Goal: Find specific page/section: Find specific page/section

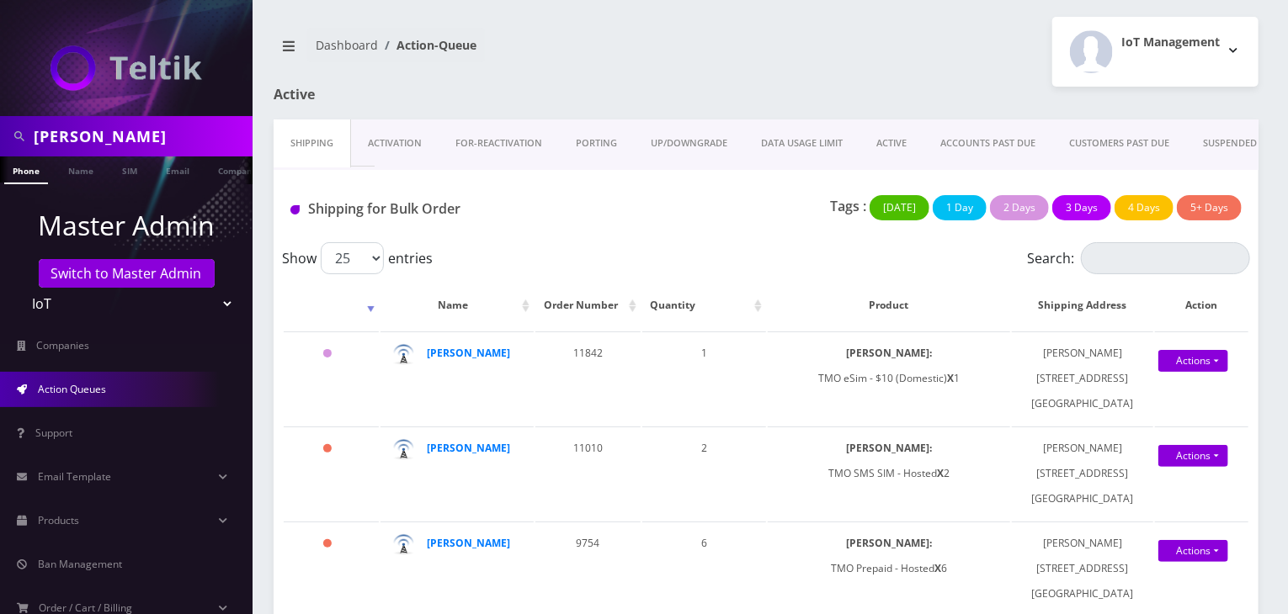
drag, startPoint x: 0, startPoint y: 0, endPoint x: 0, endPoint y: 130, distance: 130.5
click at [0, 130] on div "damian" at bounding box center [126, 136] width 253 height 40
type input "scott"
click at [70, 164] on link "Name" at bounding box center [81, 171] width 42 height 28
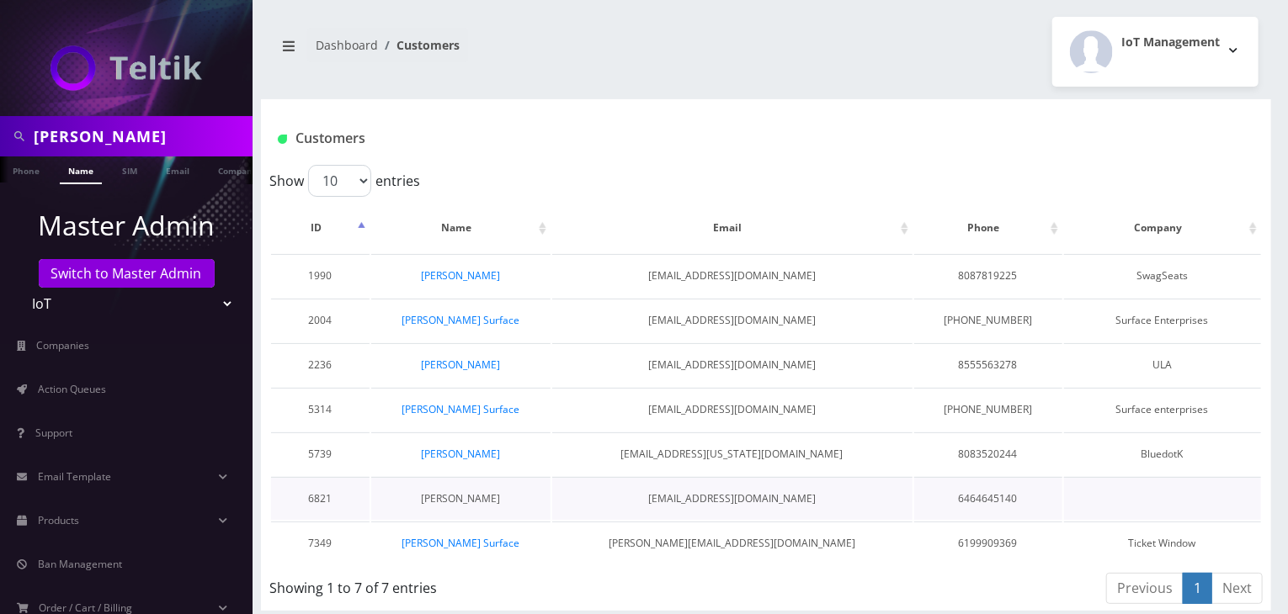
click at [464, 497] on link "[PERSON_NAME]" at bounding box center [460, 499] width 79 height 14
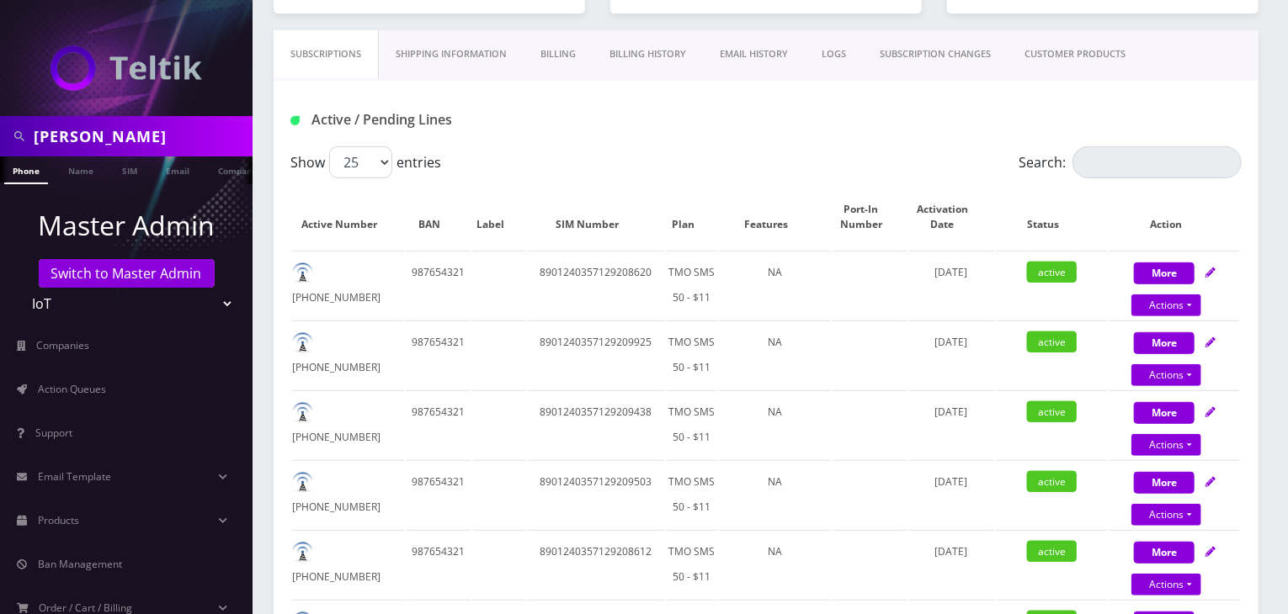
scroll to position [0, 8]
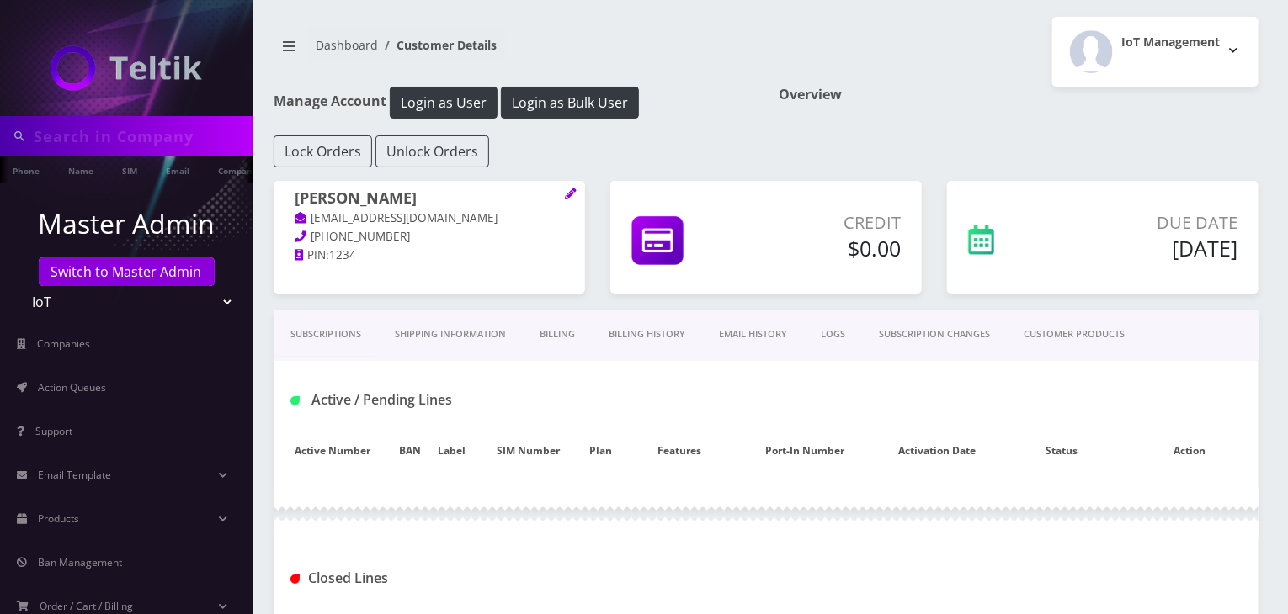
scroll to position [227, 0]
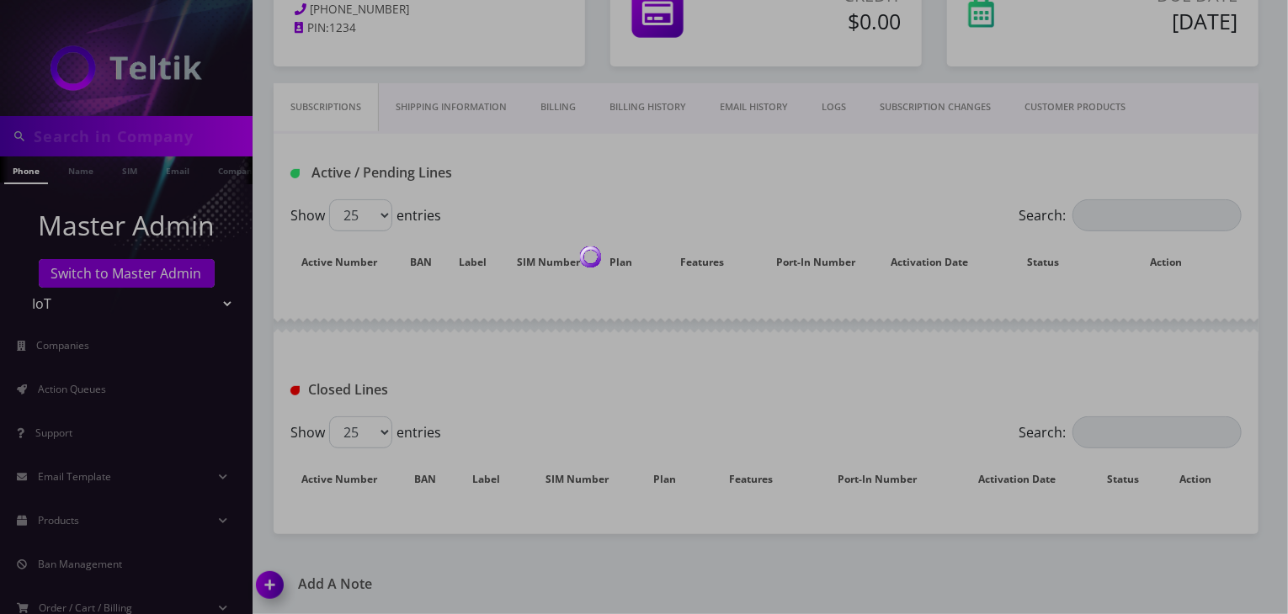
type input "scott"
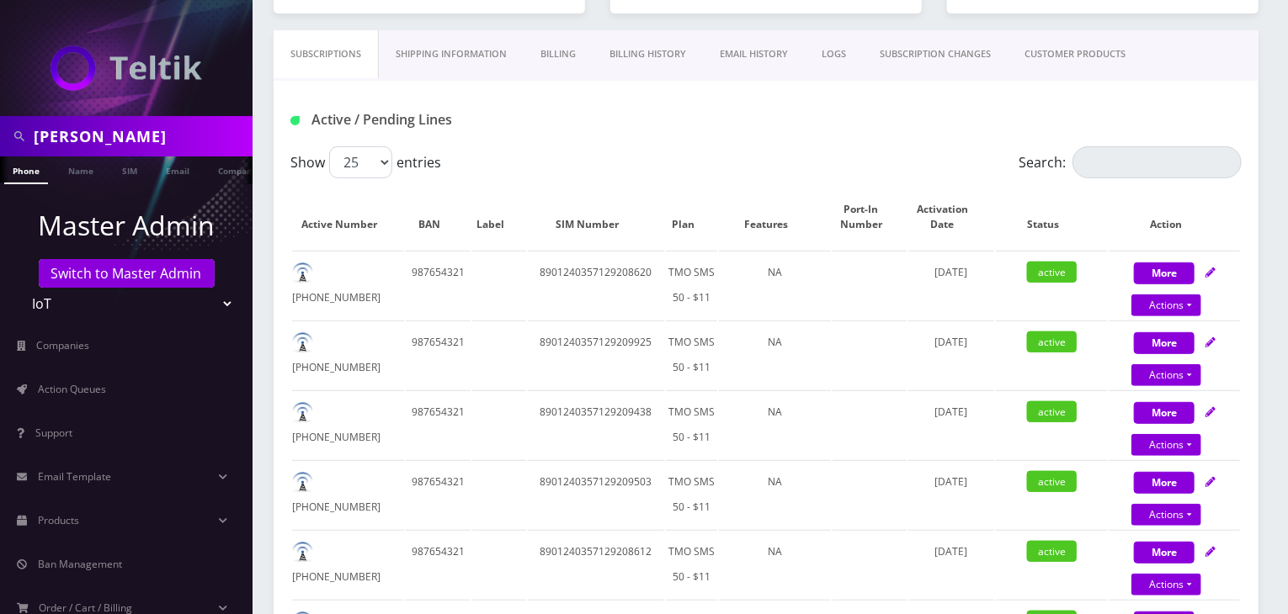
drag, startPoint x: 96, startPoint y: 133, endPoint x: 0, endPoint y: 119, distance: 97.0
click at [0, 119] on div "scott" at bounding box center [126, 136] width 253 height 40
type input "danial"
click at [77, 182] on link "Name" at bounding box center [81, 171] width 42 height 28
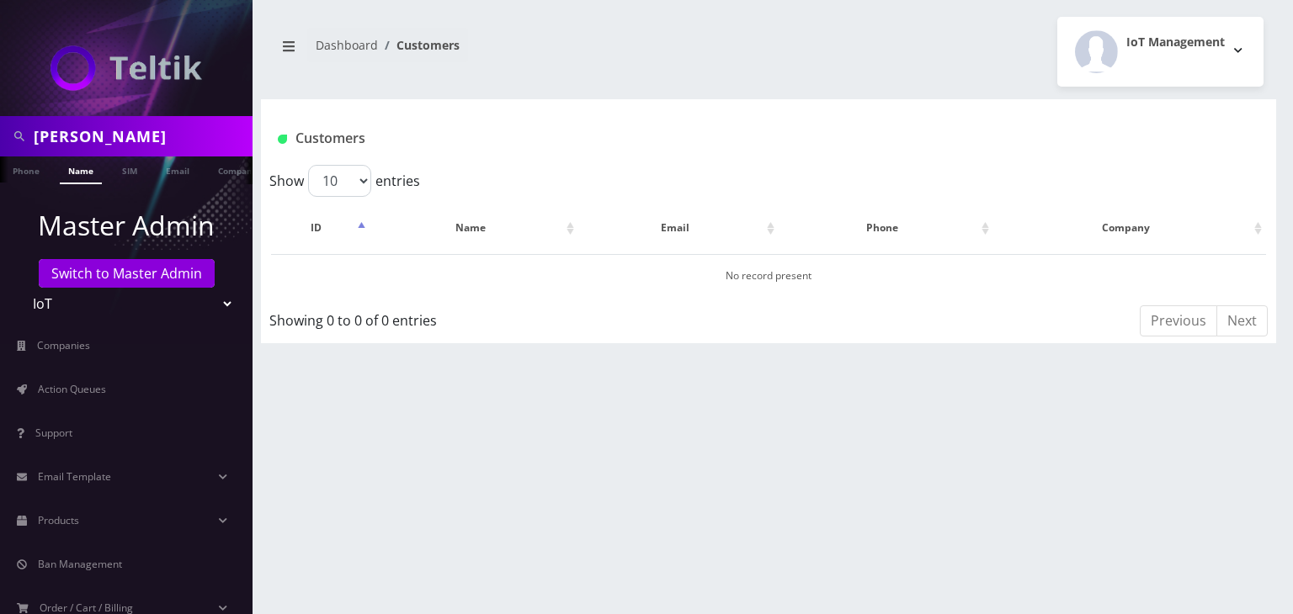
drag, startPoint x: 118, startPoint y: 133, endPoint x: 0, endPoint y: 125, distance: 118.1
click at [0, 125] on div "[PERSON_NAME]" at bounding box center [126, 136] width 253 height 40
type input "komail"
click at [71, 162] on link "Name" at bounding box center [81, 171] width 42 height 28
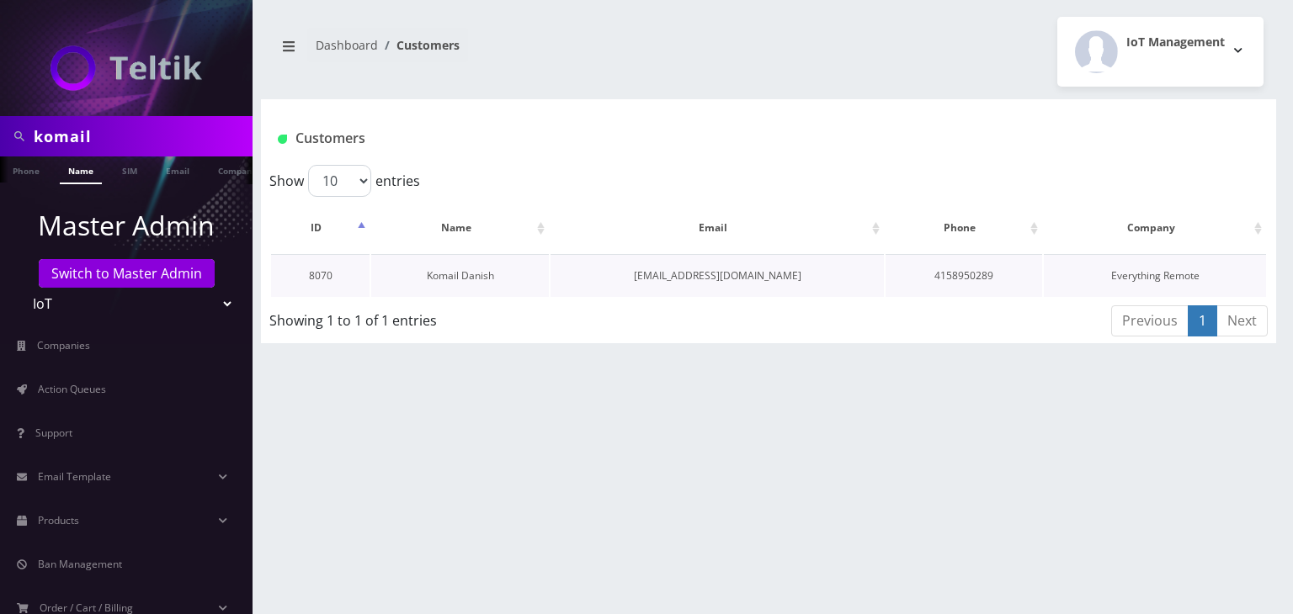
click at [471, 277] on link "Komail Danish" at bounding box center [460, 275] width 67 height 14
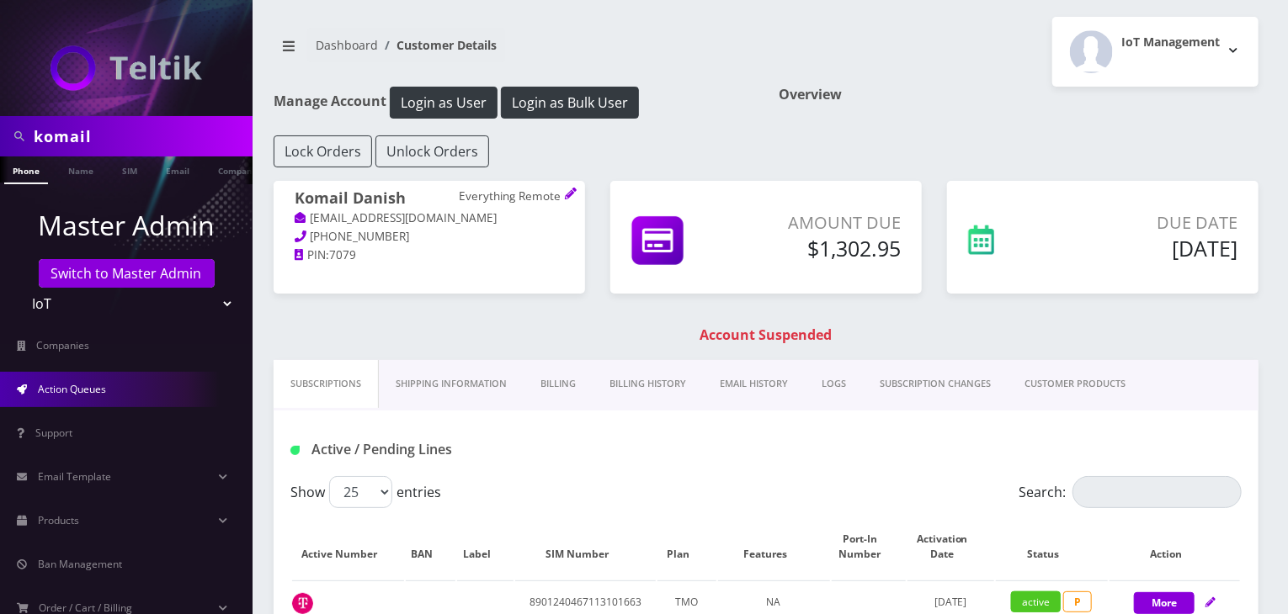
click at [143, 391] on link "Action Queues" at bounding box center [126, 389] width 253 height 35
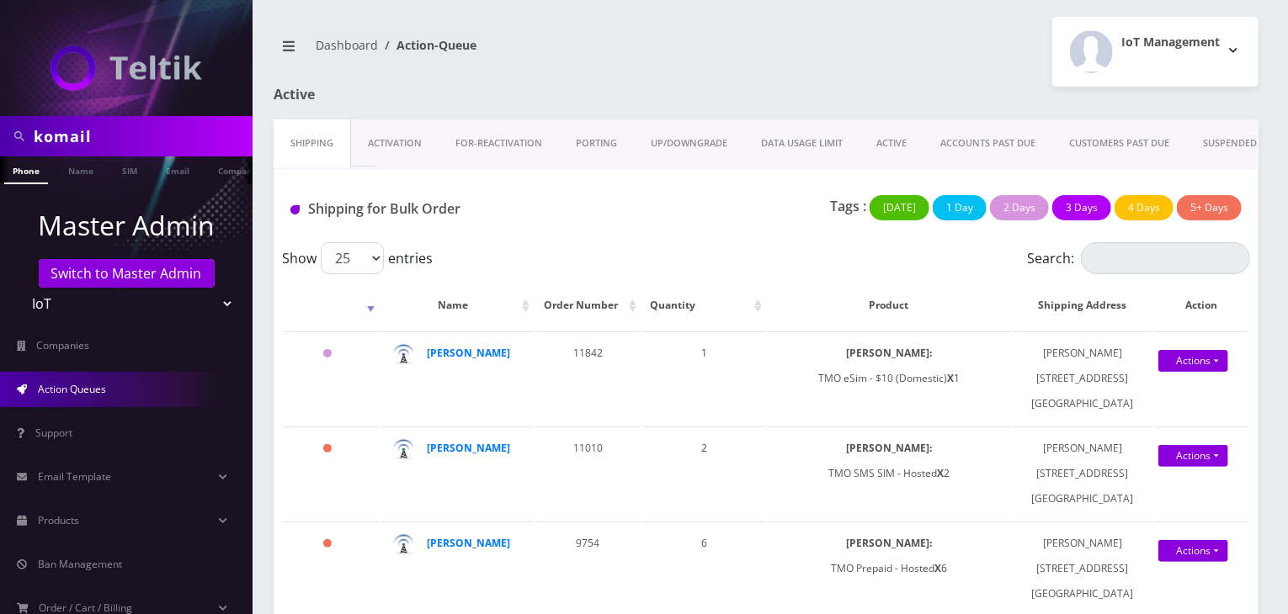
click at [101, 395] on span "Action Queues" at bounding box center [72, 389] width 68 height 14
